Goal: Transaction & Acquisition: Purchase product/service

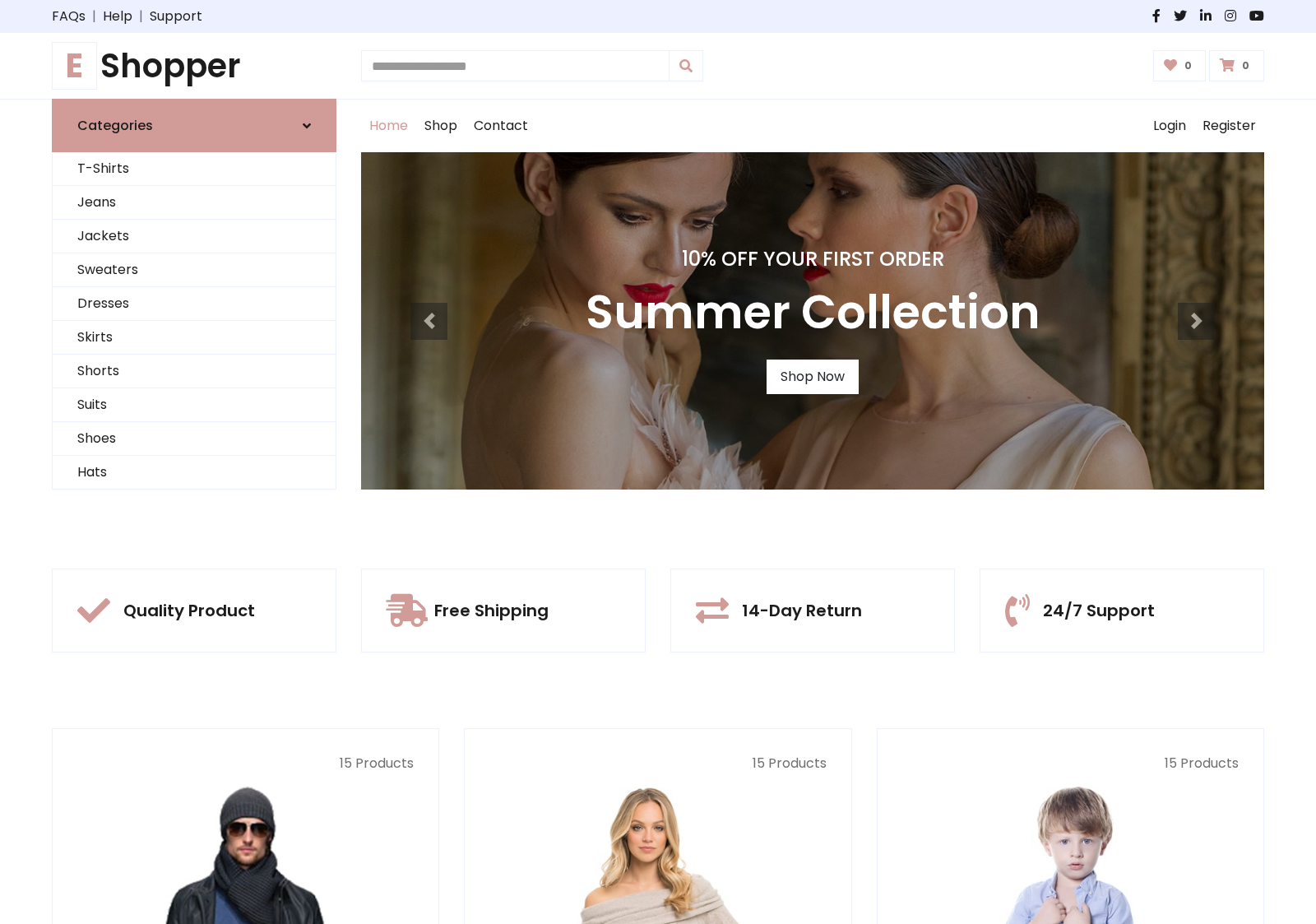
click at [658, 462] on div "10% Off Your First Order Summer Collection Shop Now" at bounding box center [812, 321] width 903 height 337
click at [811, 376] on link "Shop Now" at bounding box center [812, 377] width 92 height 35
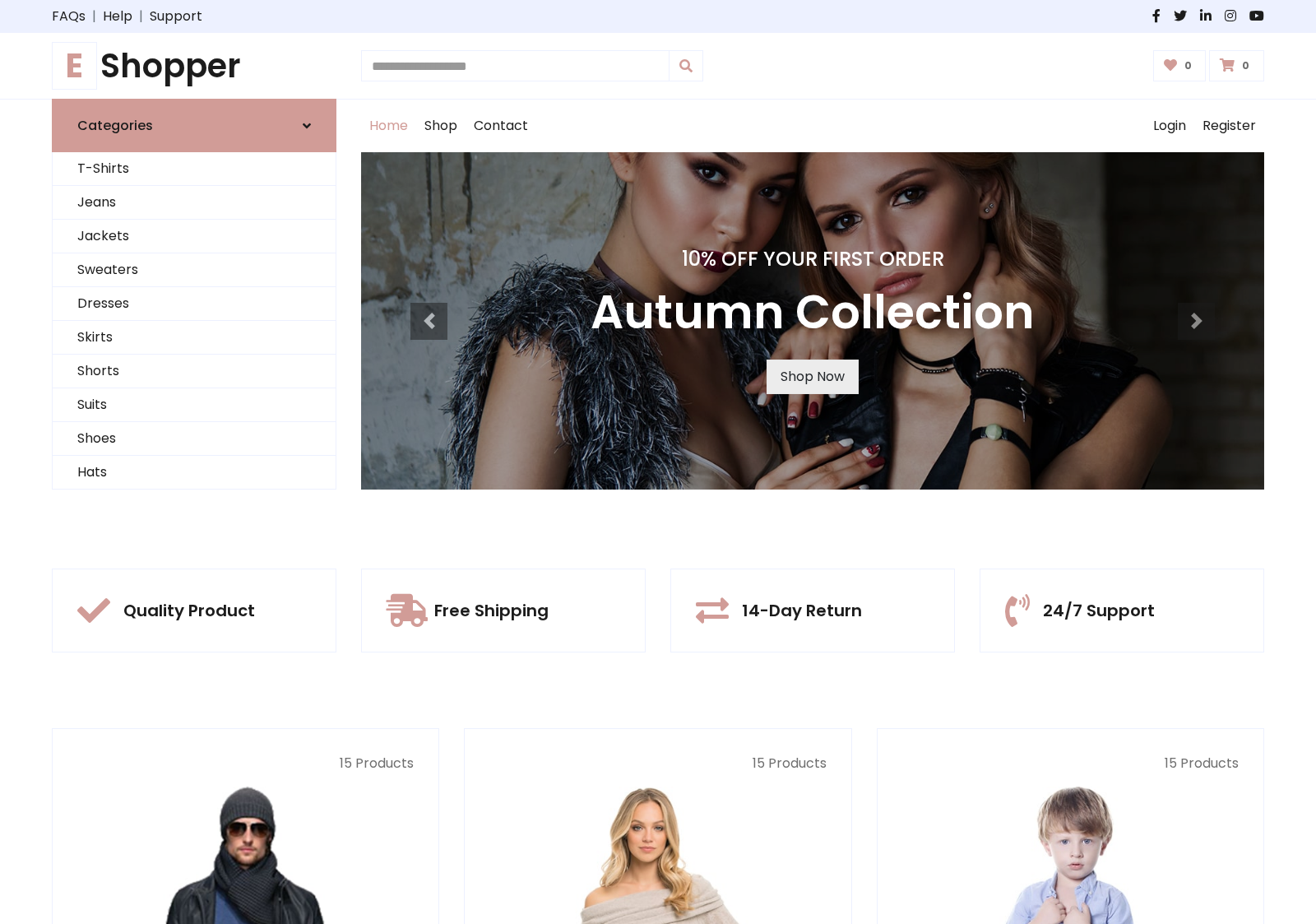
click at [811, 376] on link "Shop Now" at bounding box center [812, 377] width 92 height 35
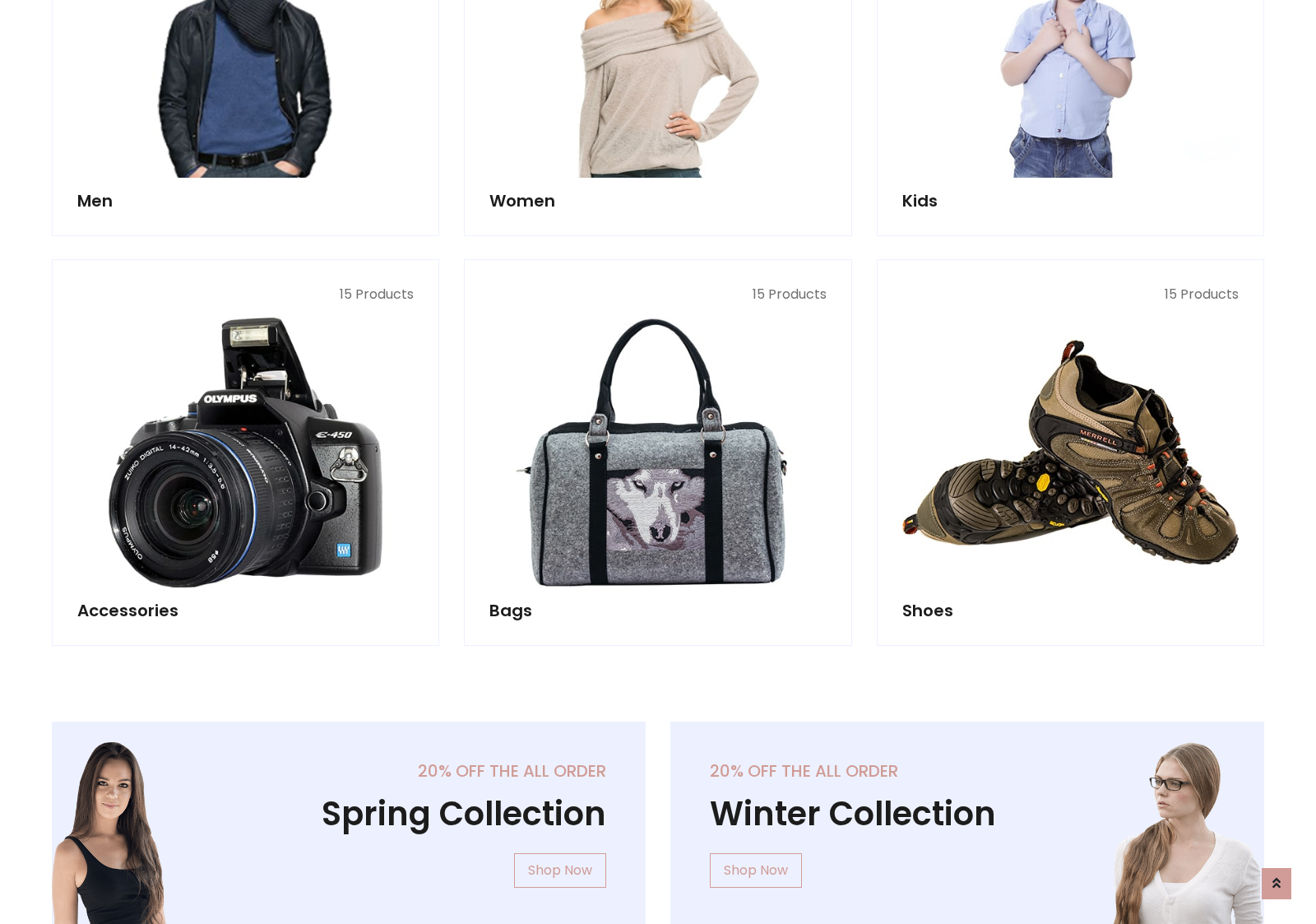
scroll to position [1640, 0]
